Goal: Navigation & Orientation: Go to known website

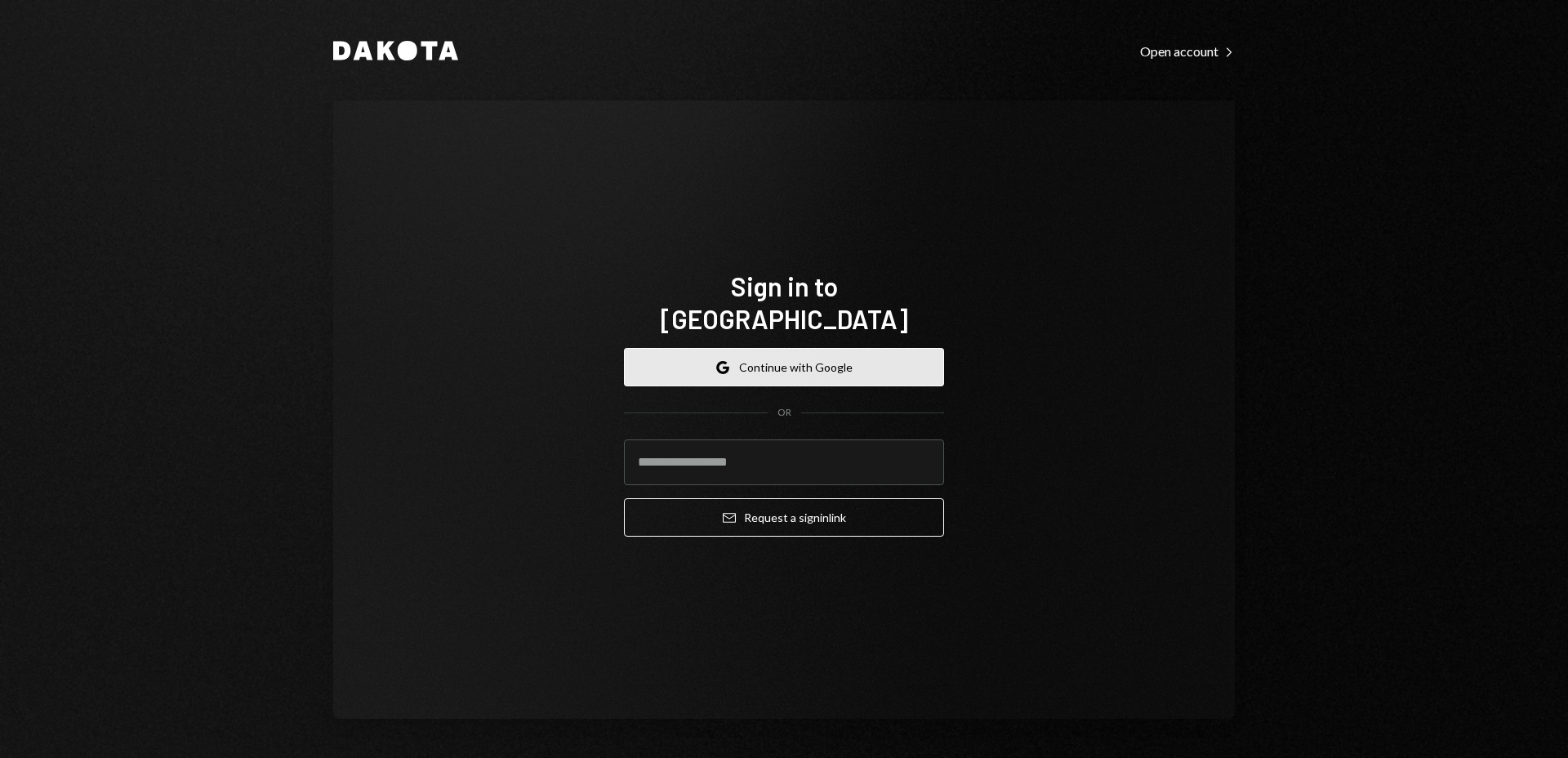
click at [834, 348] on button "Google Continue with Google" at bounding box center [784, 367] width 320 height 38
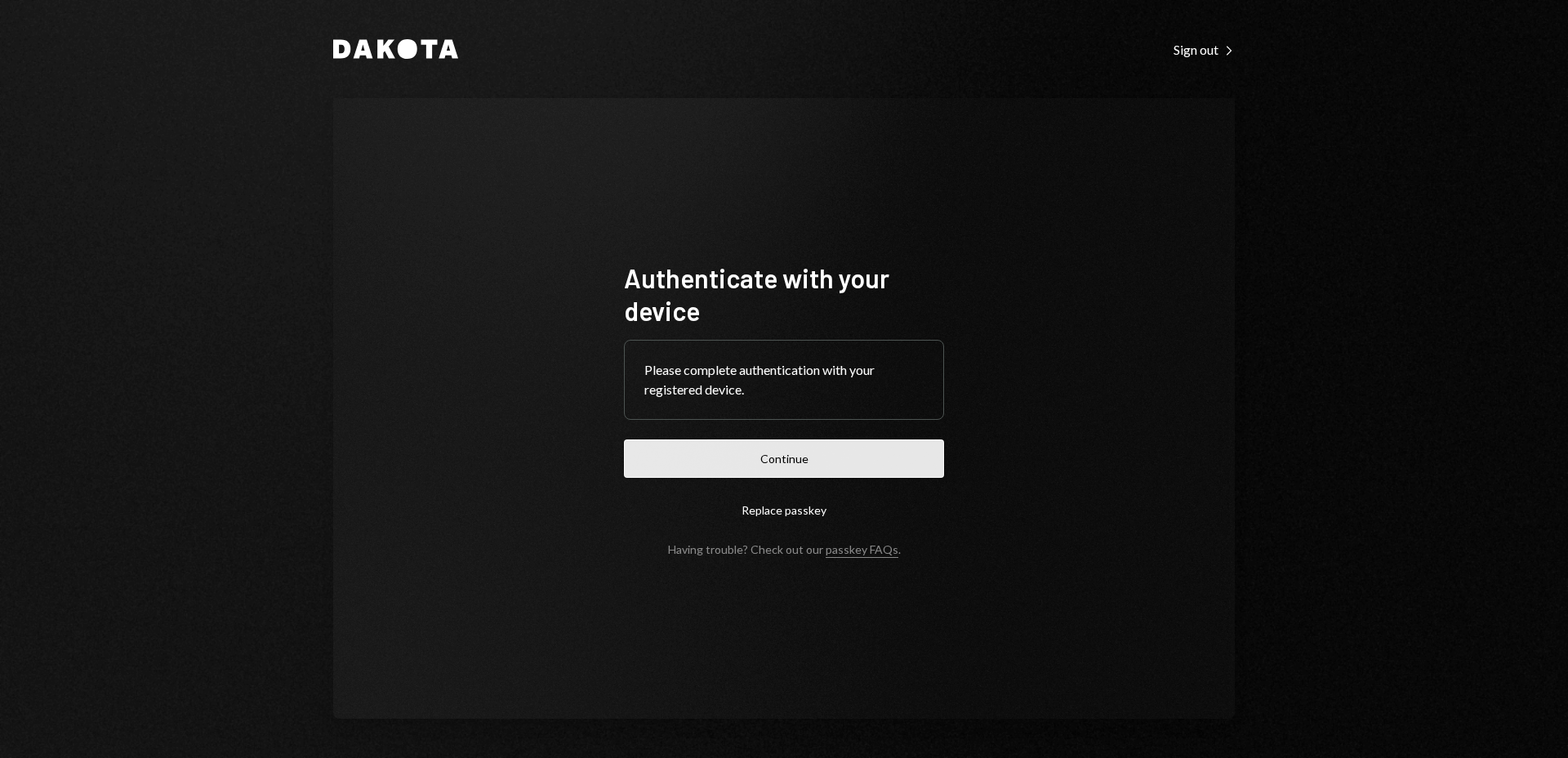
click at [810, 475] on button "Continue" at bounding box center [784, 458] width 320 height 38
